Goal: Find specific page/section: Find specific page/section

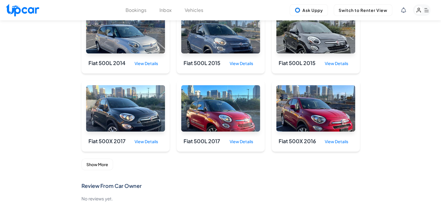
scroll to position [311, 0]
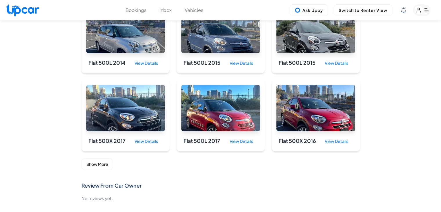
click at [99, 168] on button "Show More" at bounding box center [97, 164] width 32 height 12
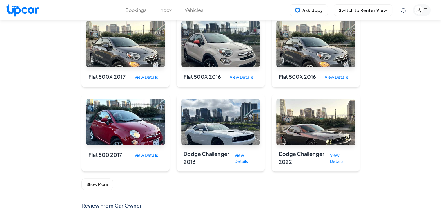
scroll to position [611, 0]
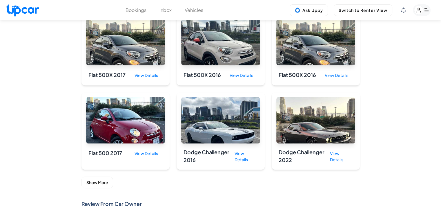
click at [105, 182] on button "Show More" at bounding box center [97, 182] width 32 height 12
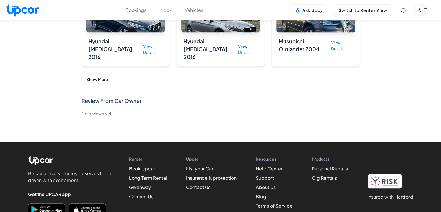
scroll to position [1066, 0]
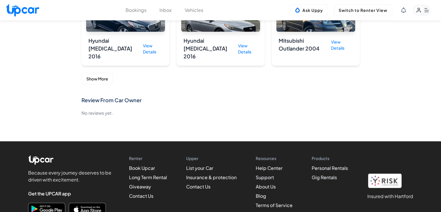
click at [90, 72] on button "Show More" at bounding box center [97, 78] width 32 height 12
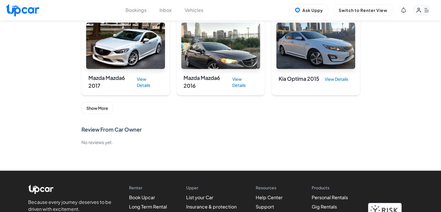
scroll to position [1369, 0]
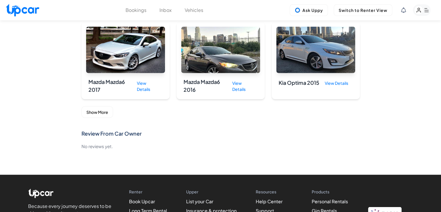
click at [103, 106] on button "Show More" at bounding box center [97, 112] width 32 height 12
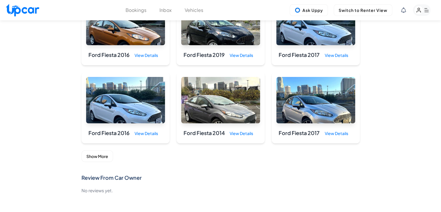
scroll to position [1651, 0]
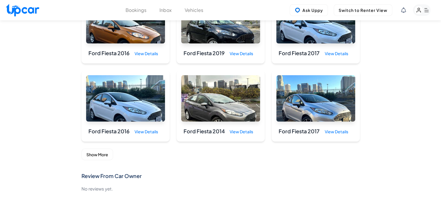
click at [109, 148] on button "Show More" at bounding box center [97, 154] width 32 height 12
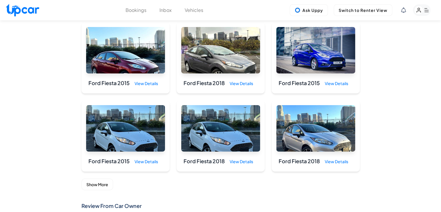
scroll to position [1936, 0]
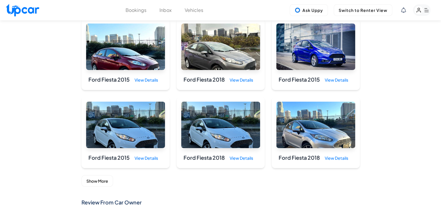
click at [106, 175] on button "Show More" at bounding box center [97, 181] width 32 height 12
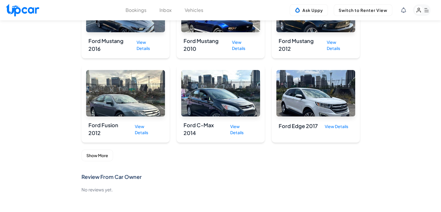
scroll to position [2293, 0]
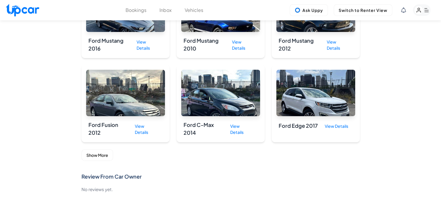
click at [103, 149] on button "Show More" at bounding box center [97, 155] width 32 height 12
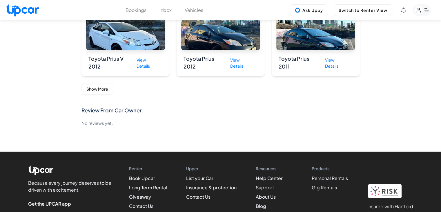
scroll to position [2697, 0]
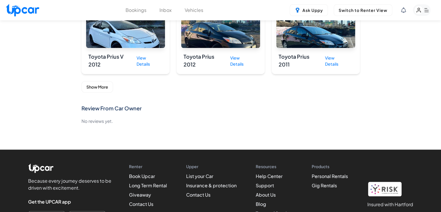
click at [102, 81] on button "Show More" at bounding box center [97, 87] width 32 height 12
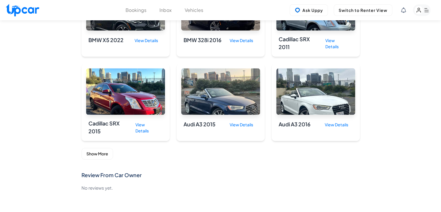
scroll to position [2961, 0]
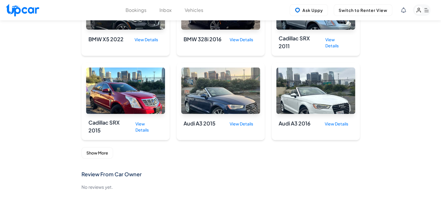
click at [101, 147] on button "Show More" at bounding box center [97, 153] width 32 height 12
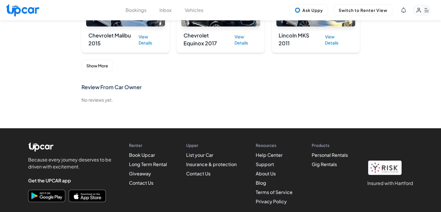
scroll to position [3391, 0]
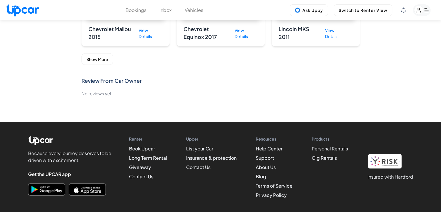
click at [107, 53] on button "Show More" at bounding box center [97, 59] width 32 height 12
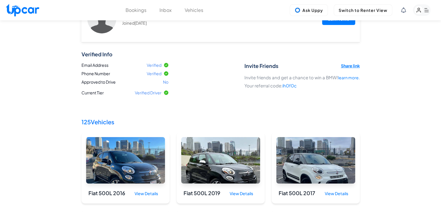
scroll to position [0, 0]
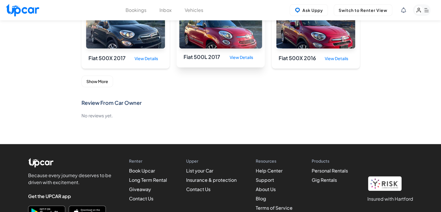
scroll to position [315, 0]
